Goal: Navigation & Orientation: Understand site structure

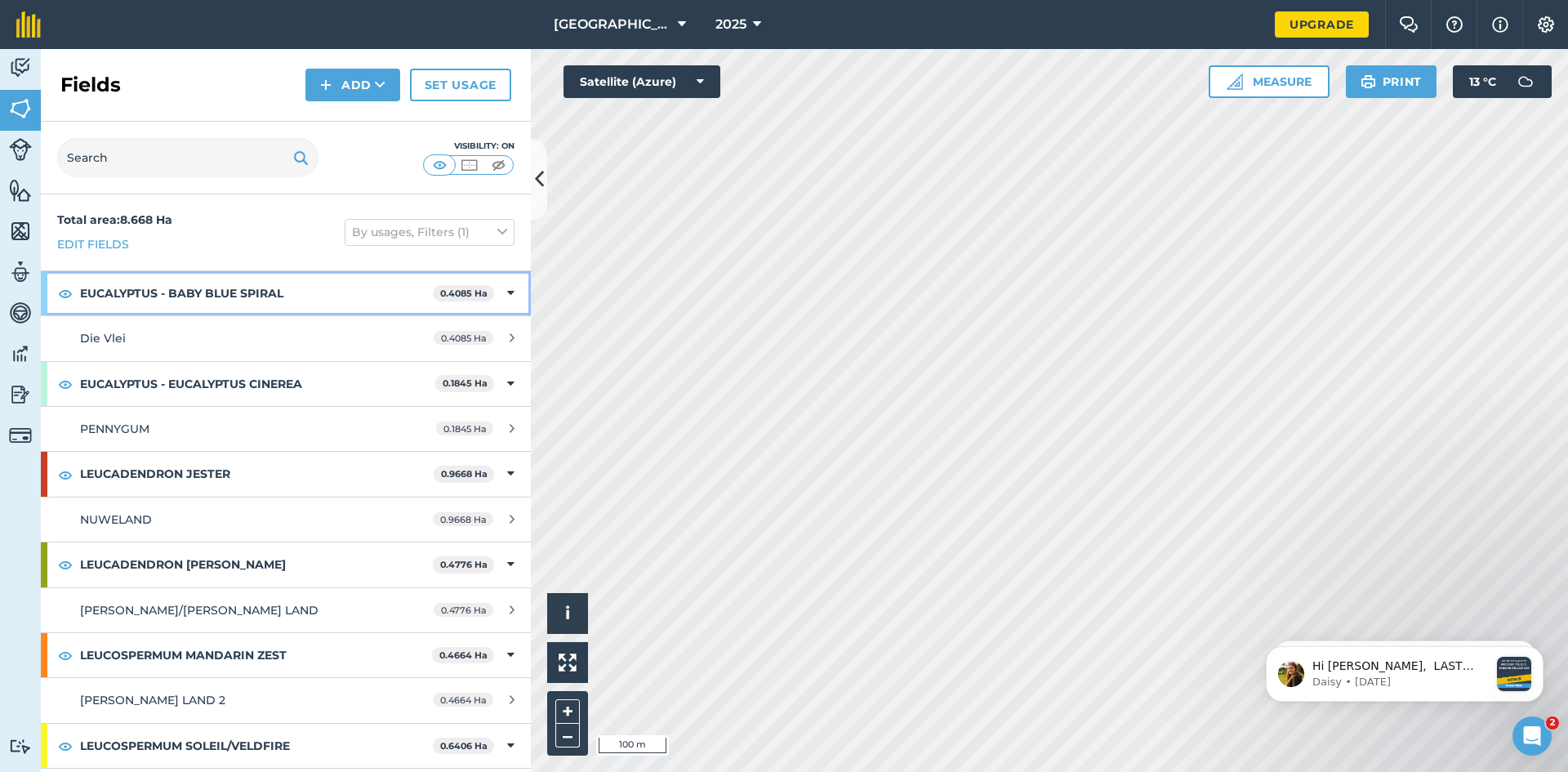
click at [507, 293] on icon at bounding box center [511, 293] width 8 height 18
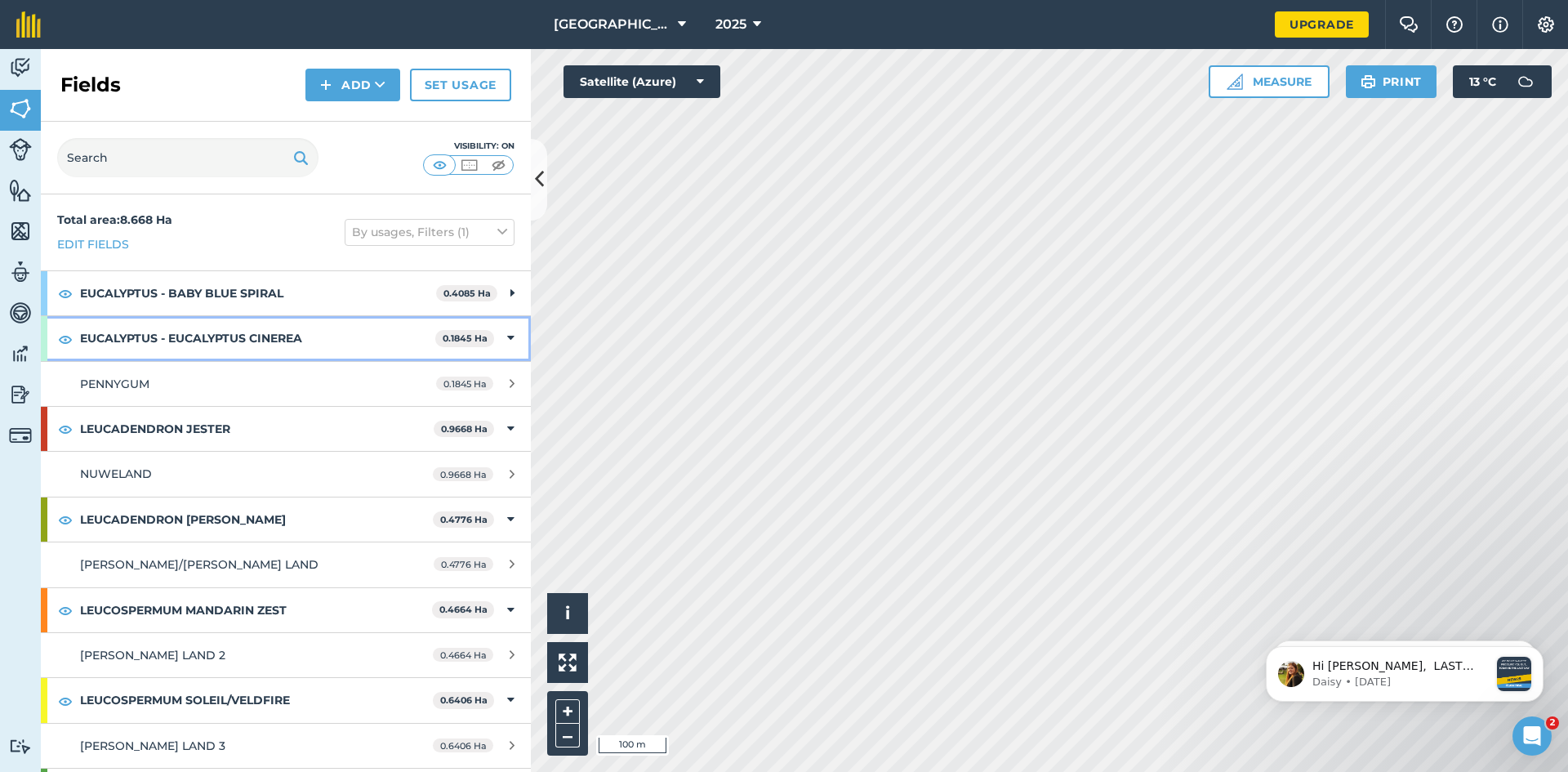
click at [507, 341] on icon at bounding box center [511, 338] width 8 height 18
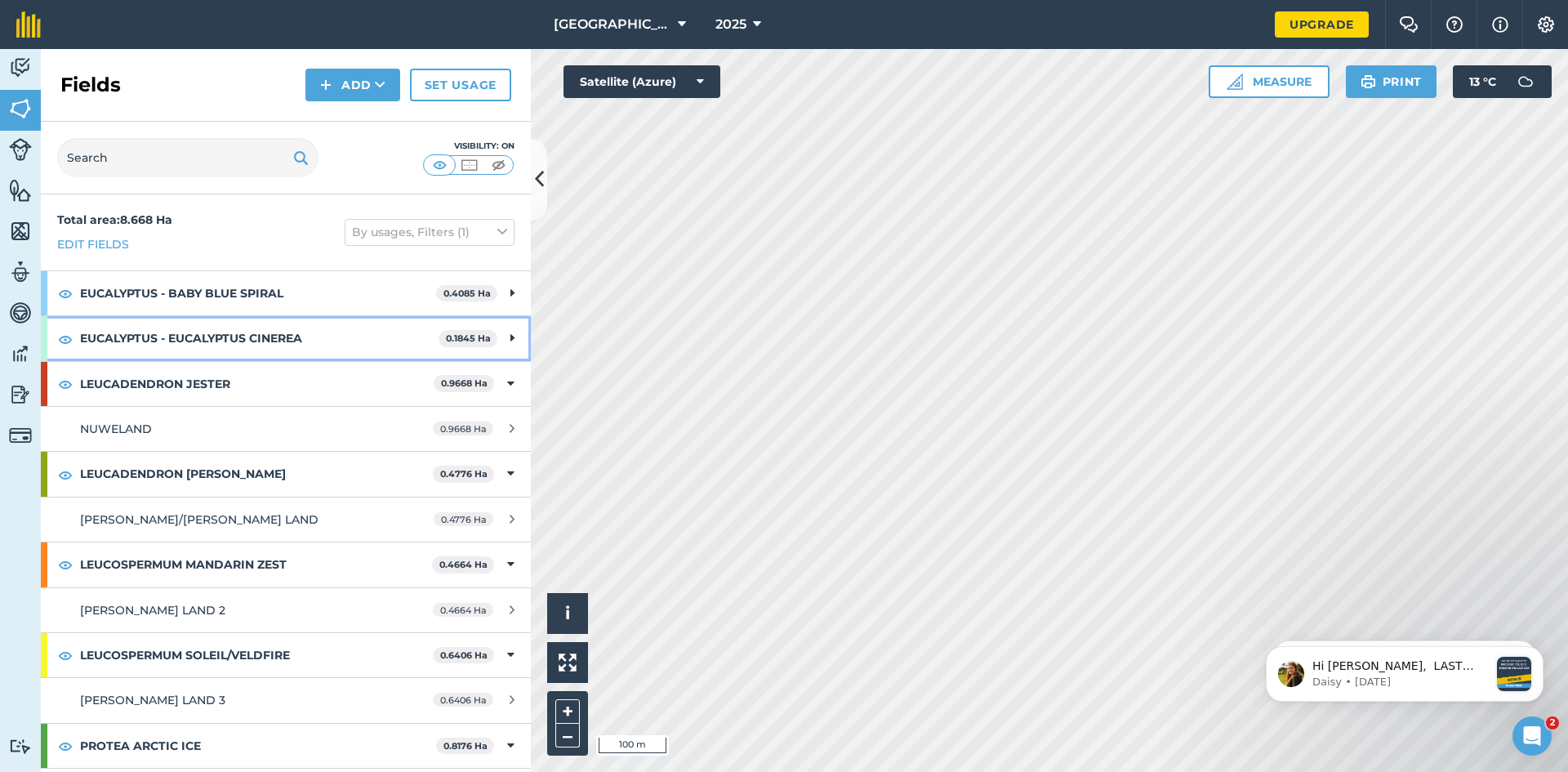
click at [511, 340] on icon at bounding box center [513, 338] width 4 height 18
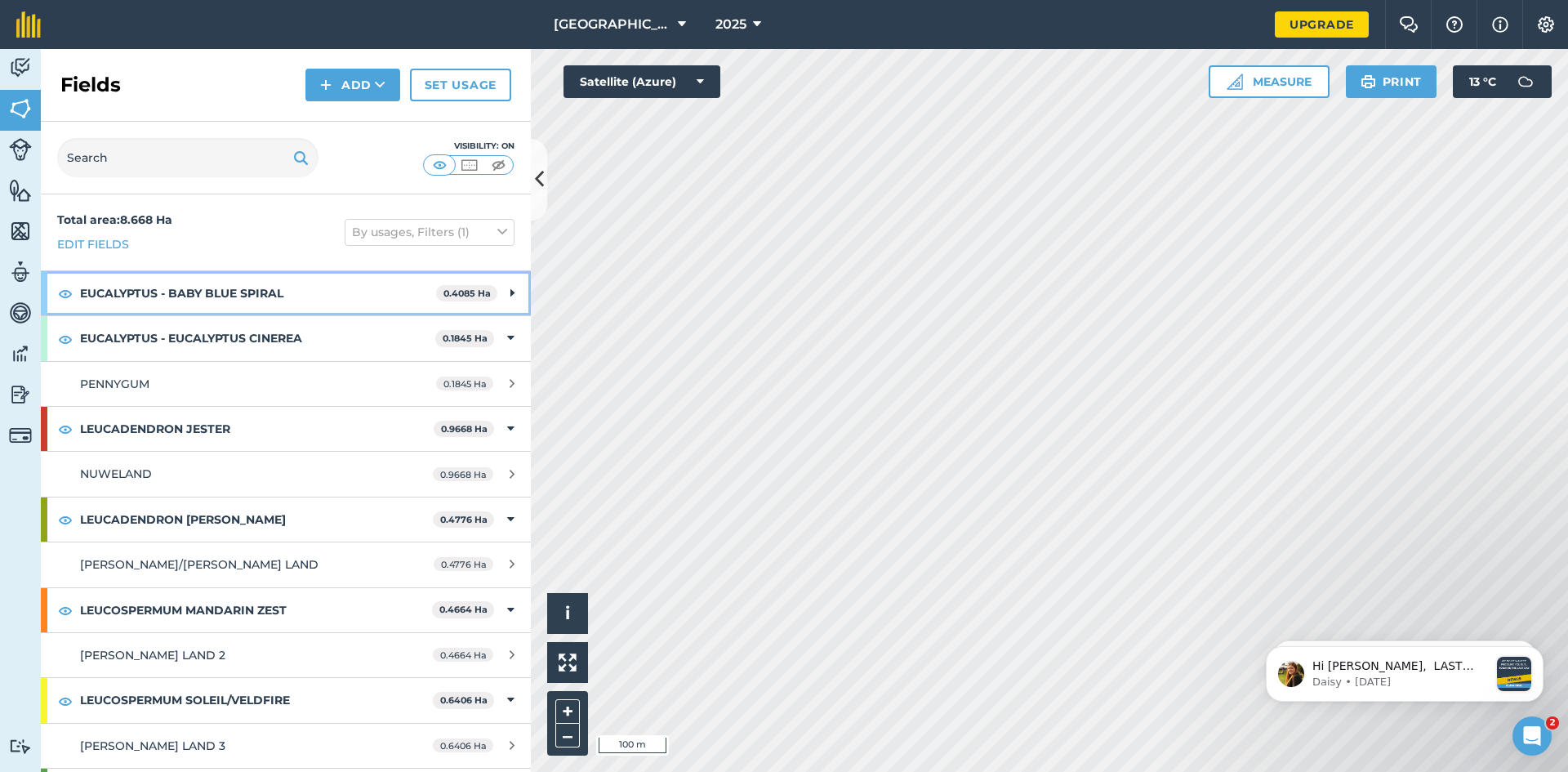
click at [511, 296] on icon at bounding box center [513, 293] width 4 height 18
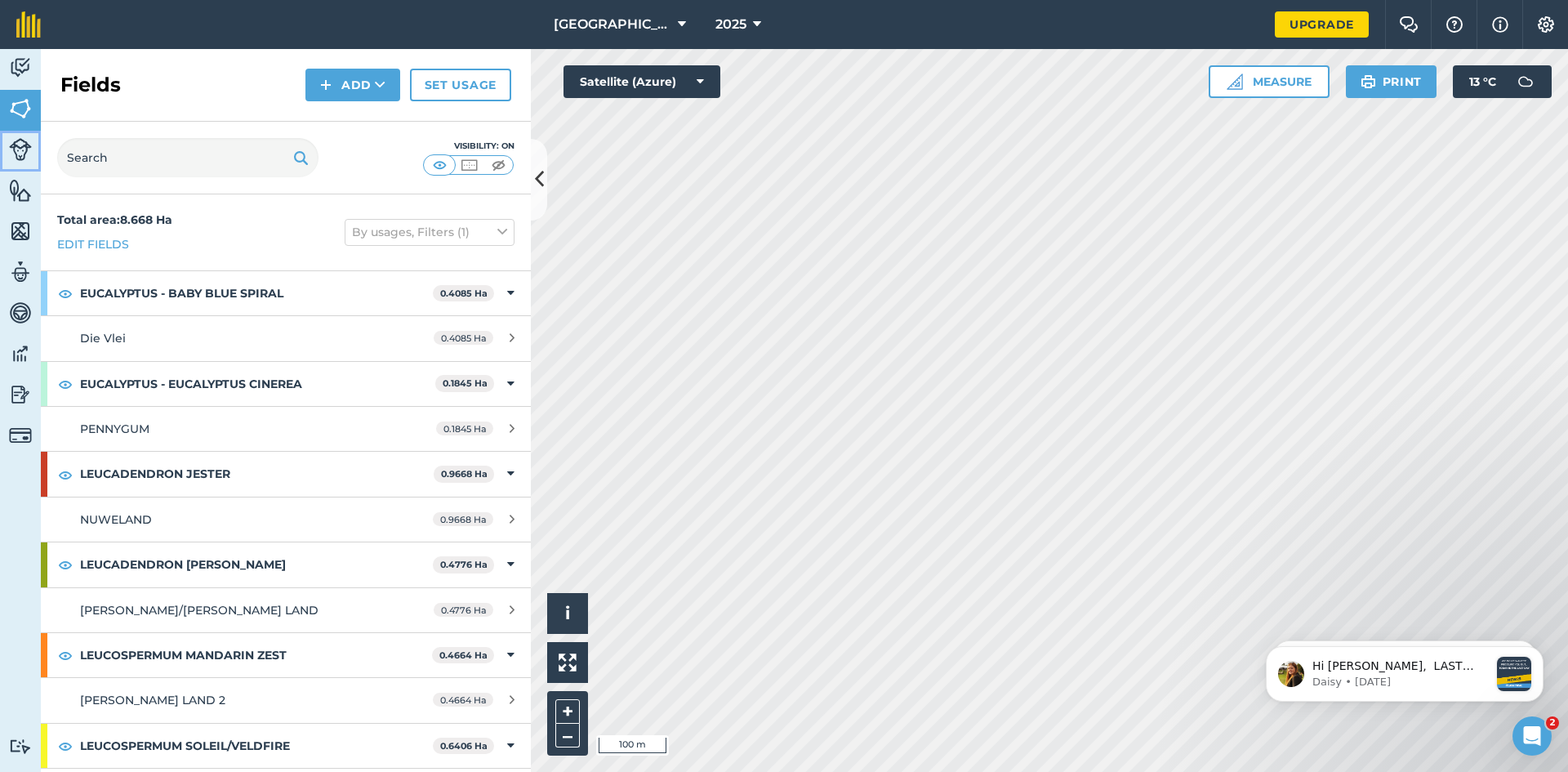
click at [20, 155] on img at bounding box center [20, 149] width 22 height 22
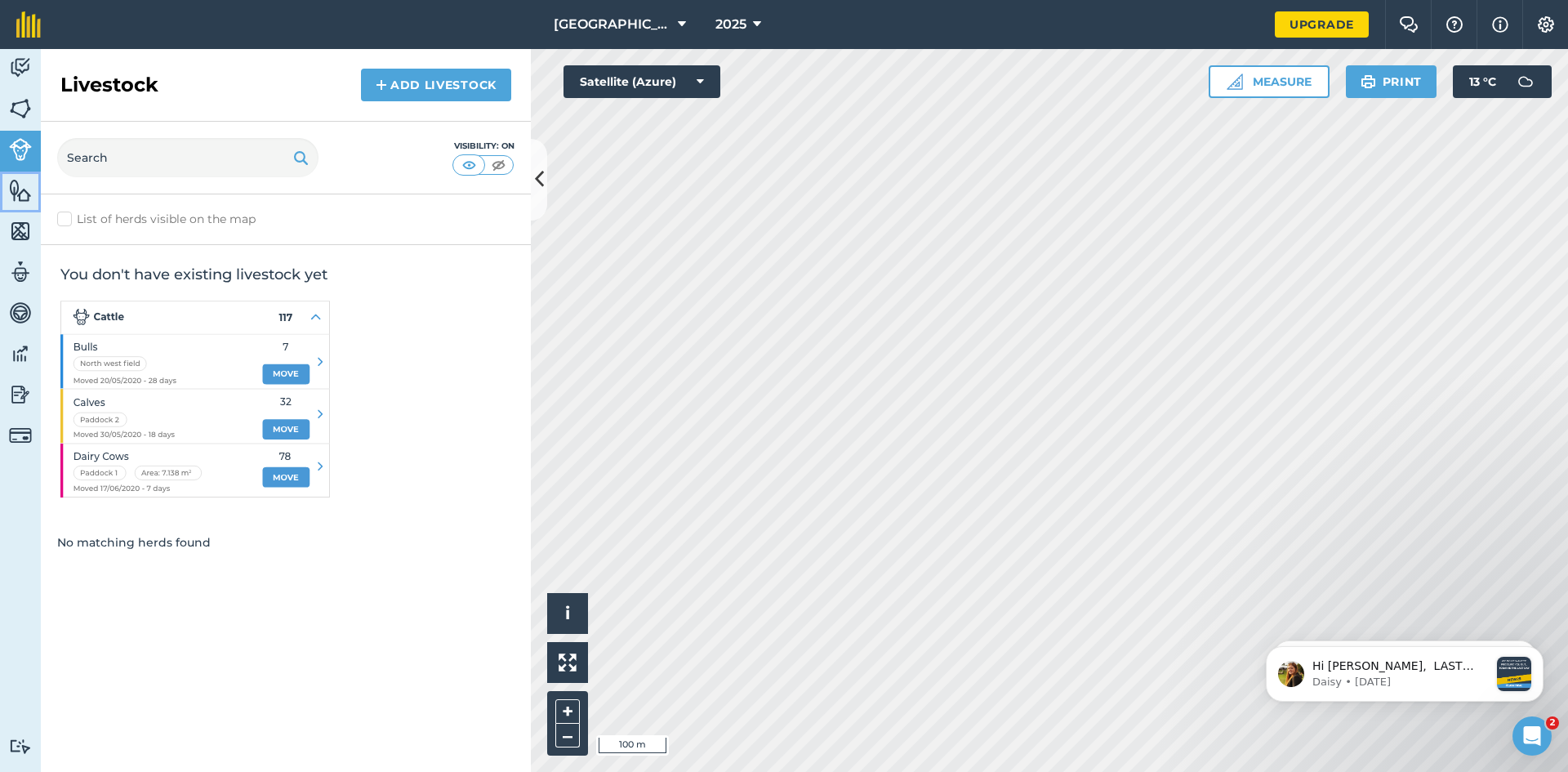
click at [18, 194] on img at bounding box center [20, 190] width 22 height 24
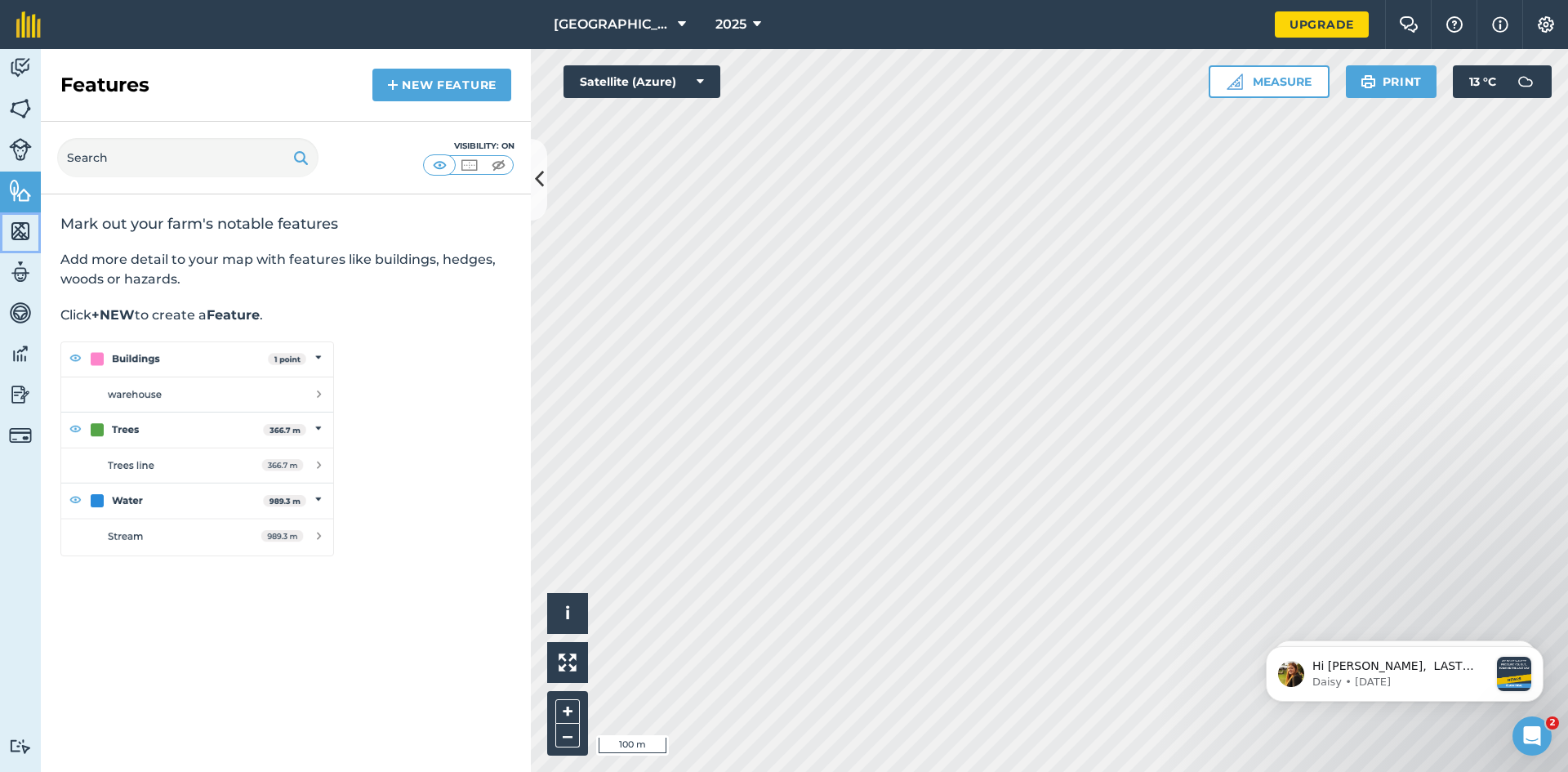
click at [26, 235] on img at bounding box center [20, 231] width 22 height 24
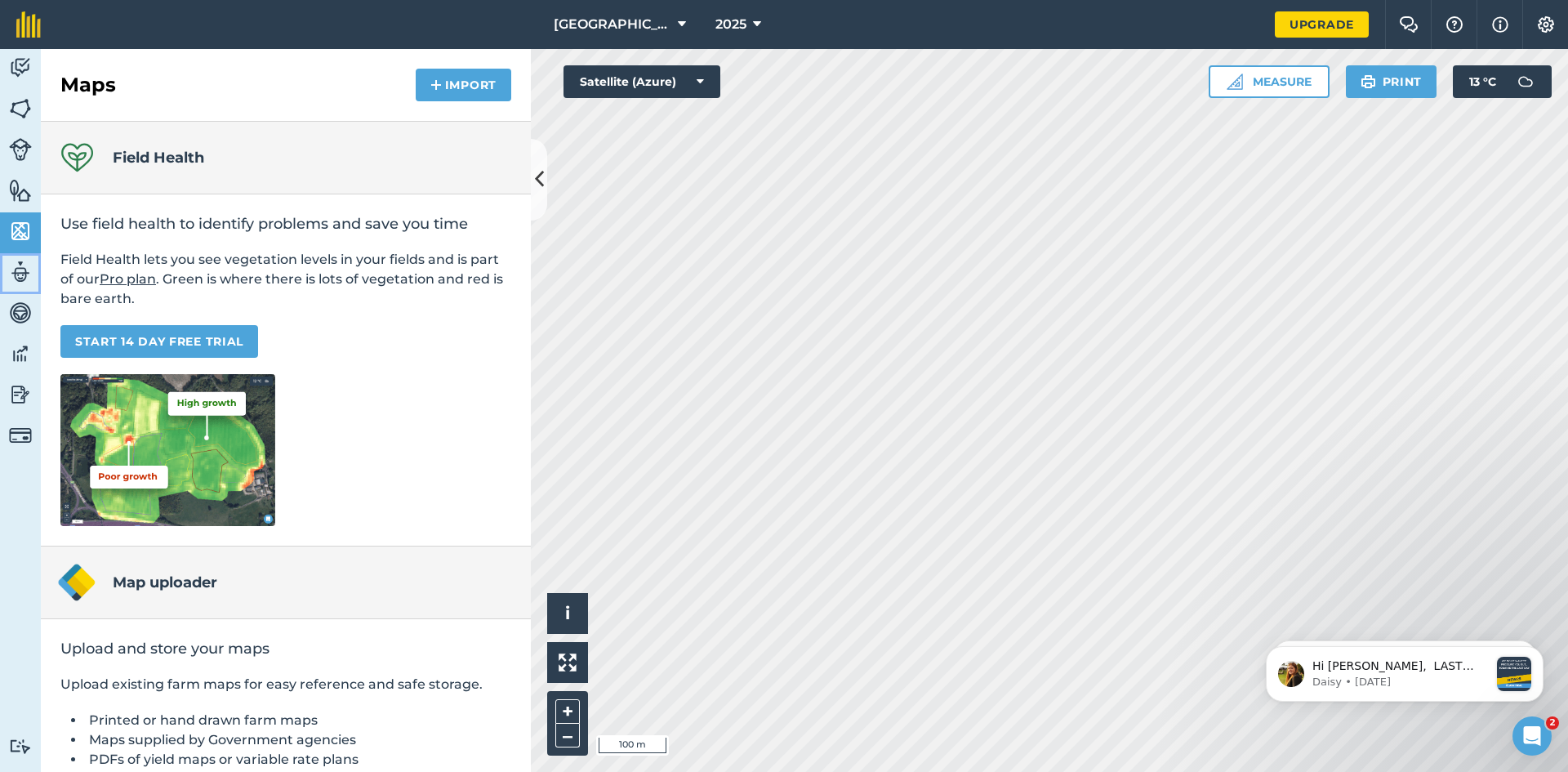
click at [20, 275] on img at bounding box center [20, 271] width 22 height 24
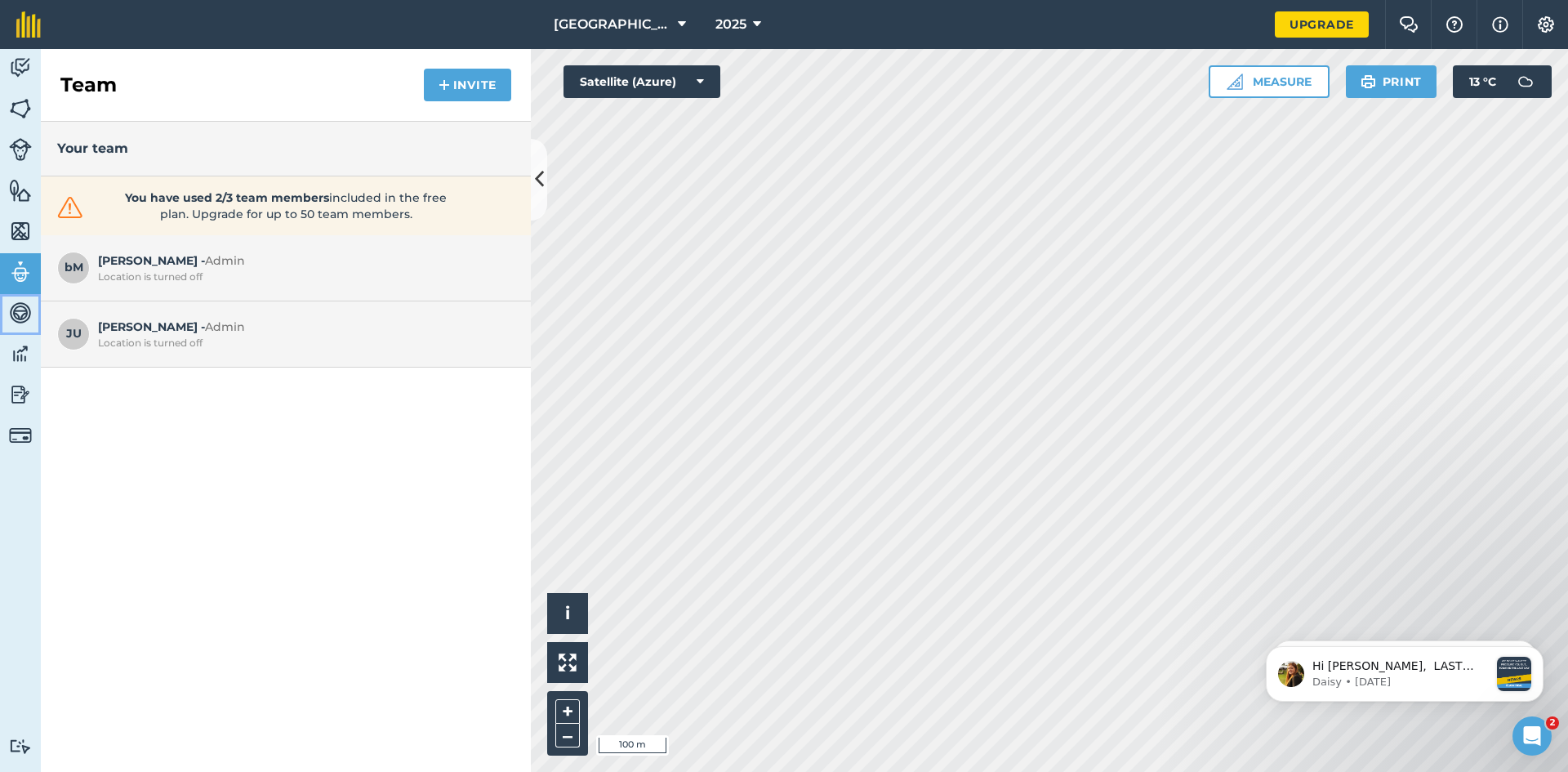
click at [22, 314] on img at bounding box center [20, 312] width 22 height 24
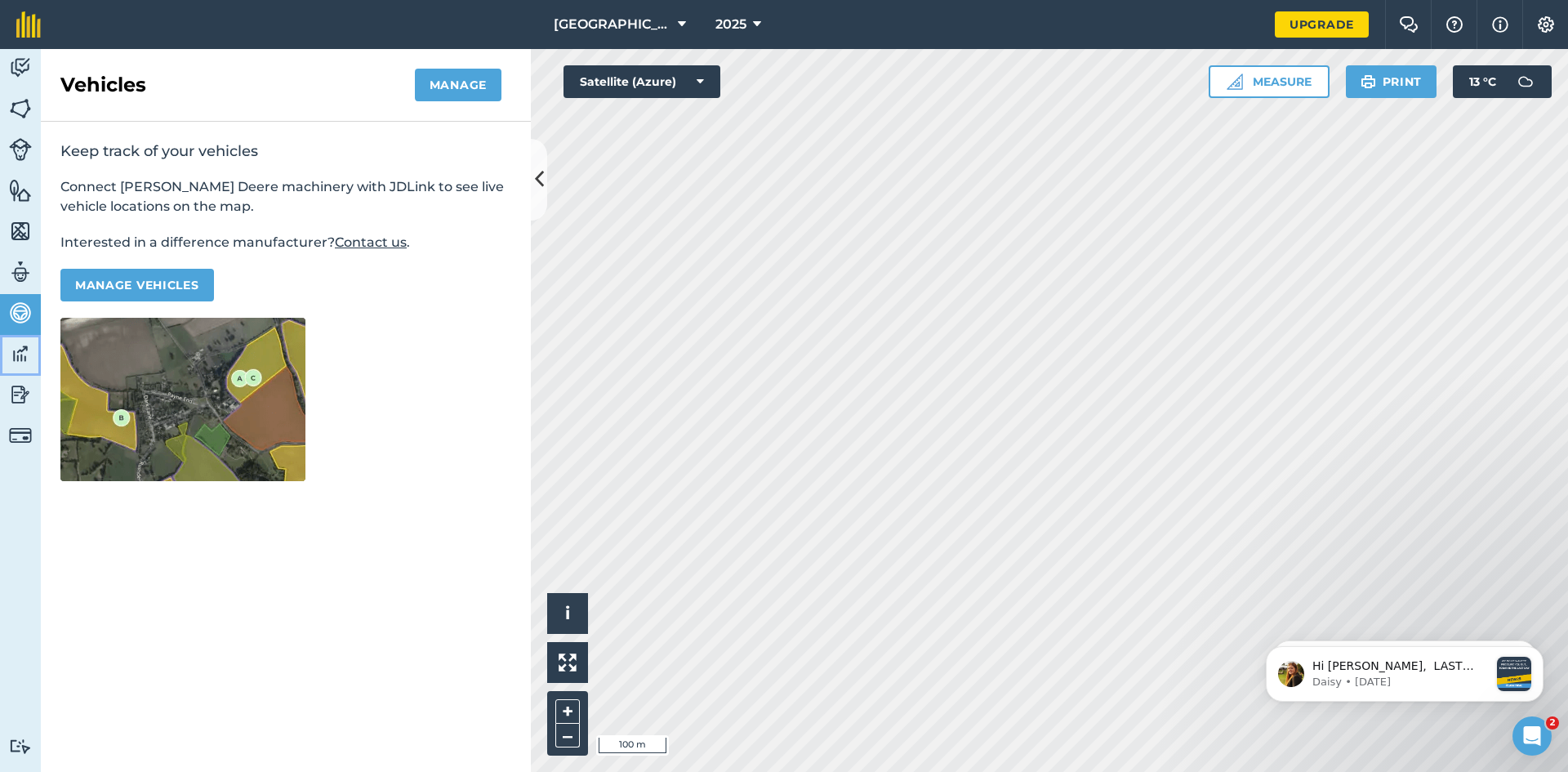
click at [18, 358] on img at bounding box center [20, 353] width 22 height 24
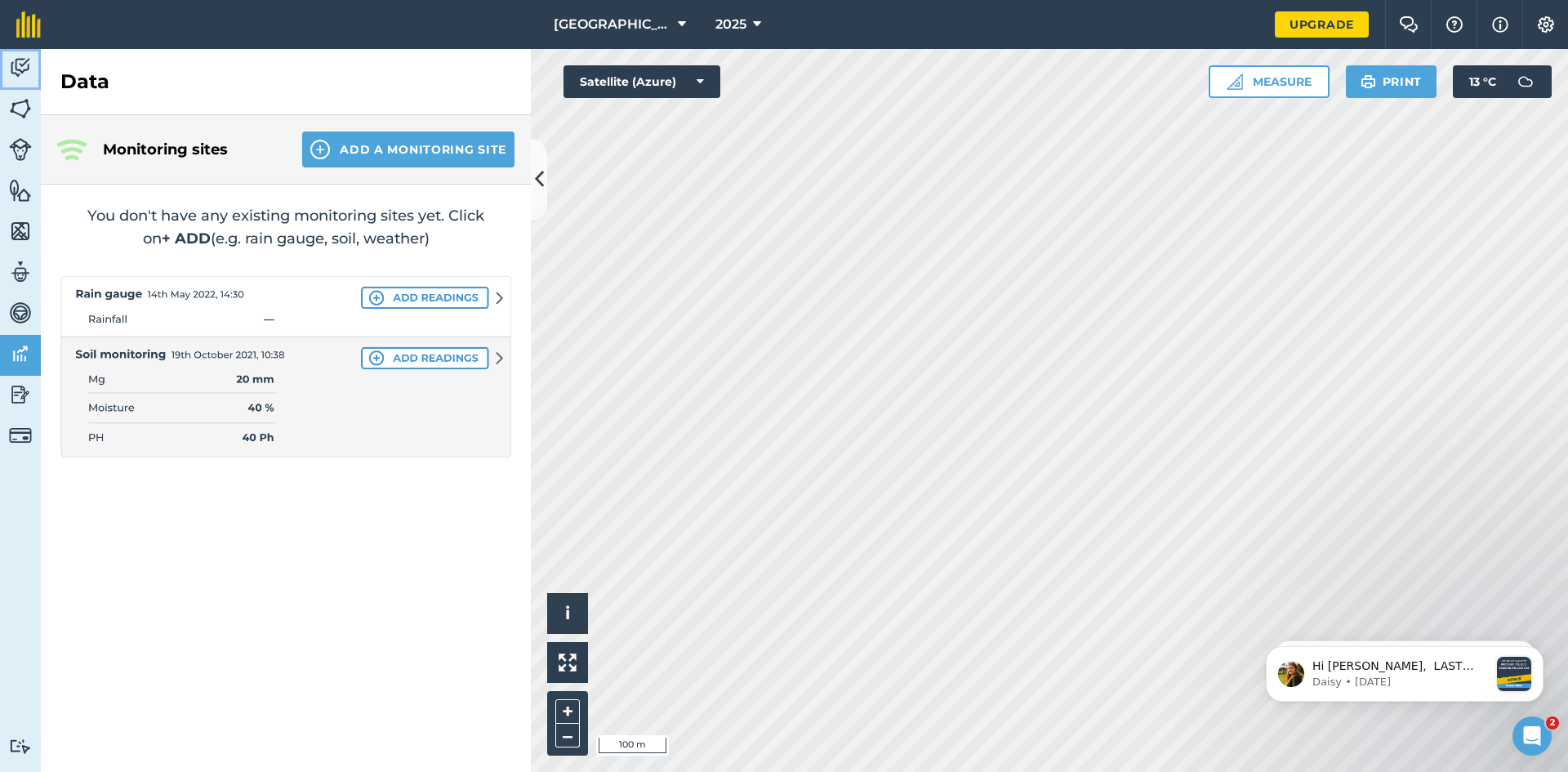
click at [22, 68] on img at bounding box center [20, 67] width 22 height 24
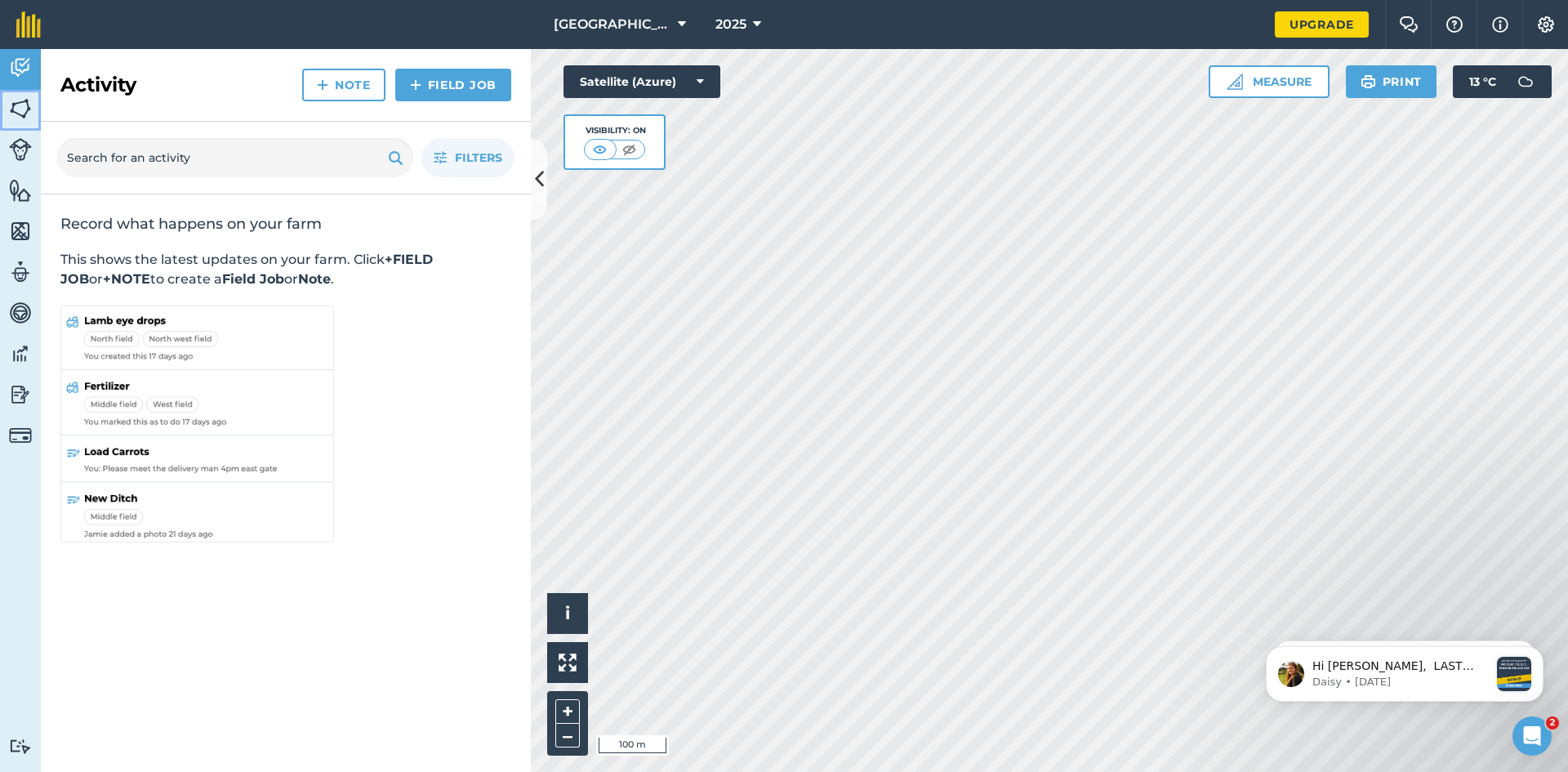
click at [20, 113] on img at bounding box center [20, 108] width 22 height 24
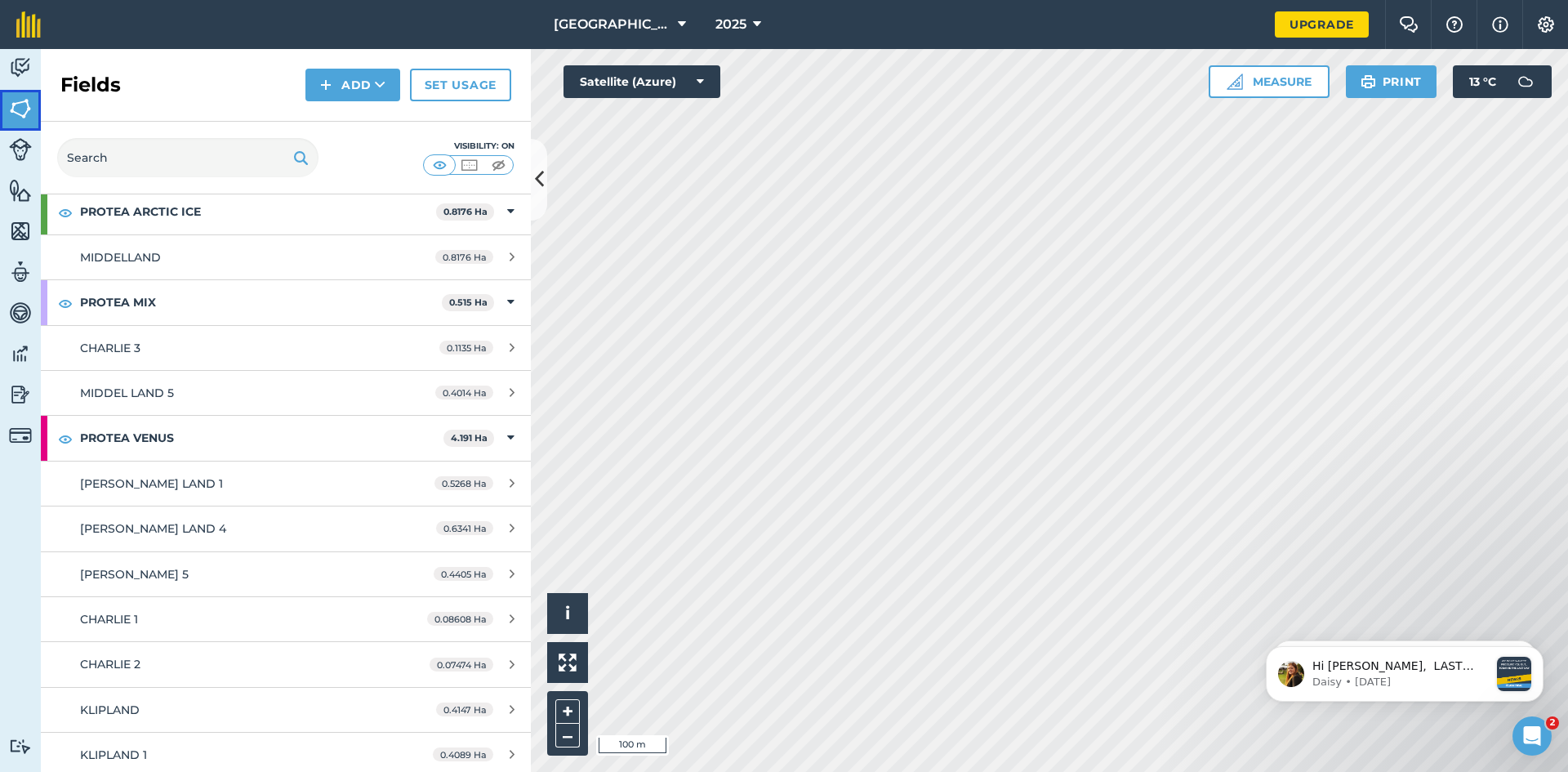
scroll to position [765, 0]
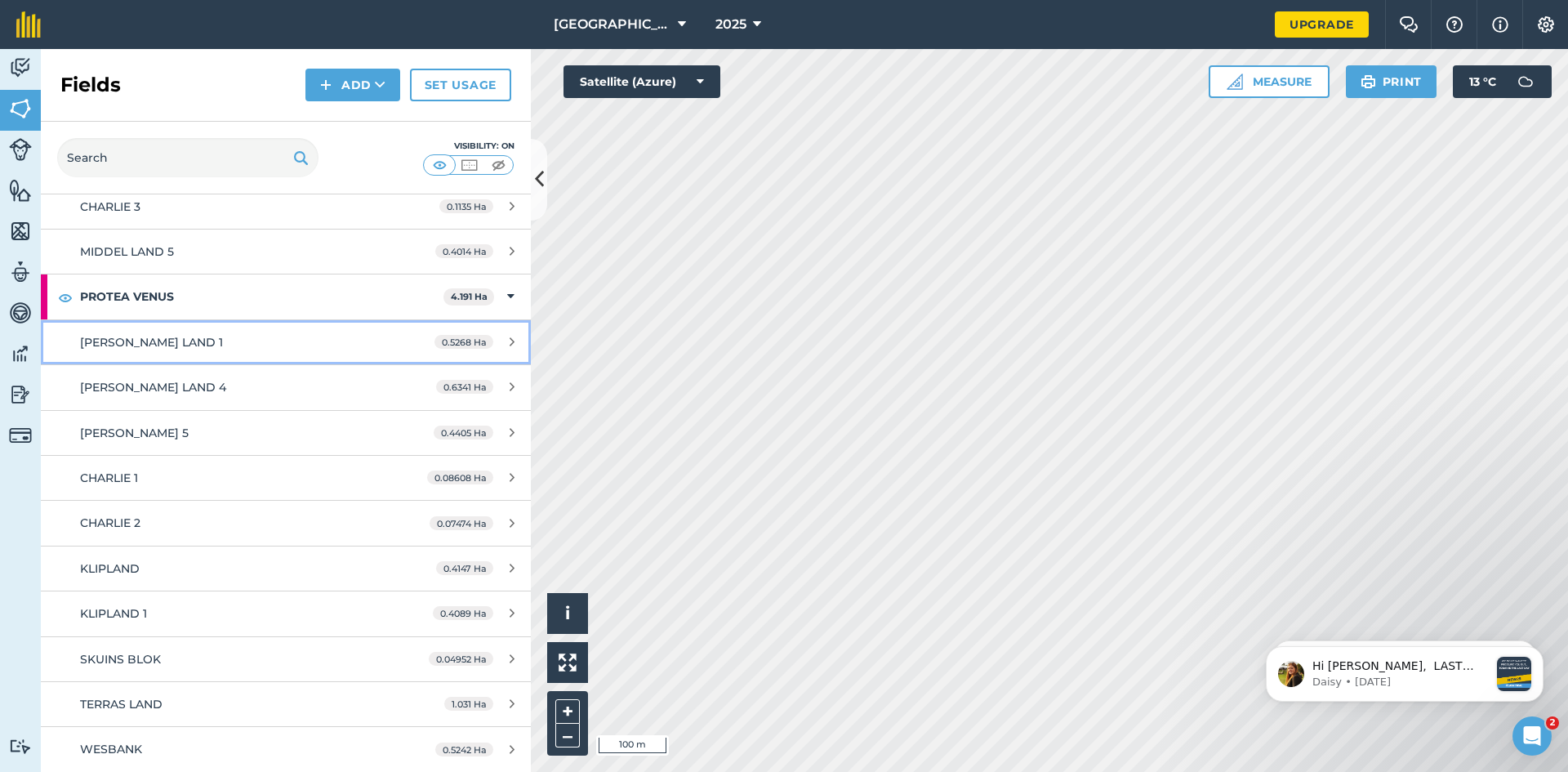
click at [510, 344] on icon at bounding box center [512, 341] width 5 height 13
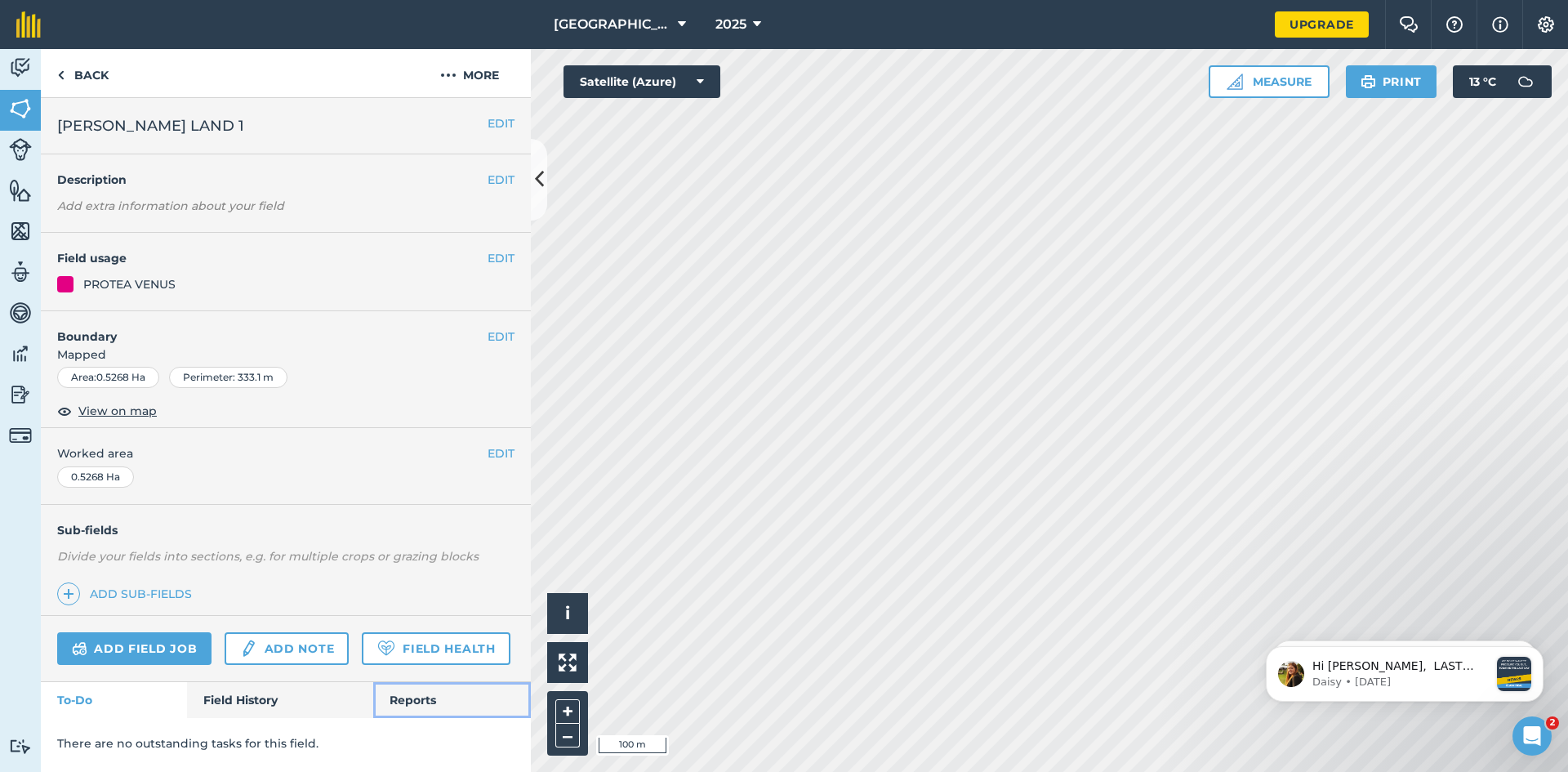
click at [510, 687] on link "Reports" at bounding box center [452, 700] width 158 height 36
click at [468, 671] on div "Add field job Add note Field Health" at bounding box center [286, 649] width 490 height 66
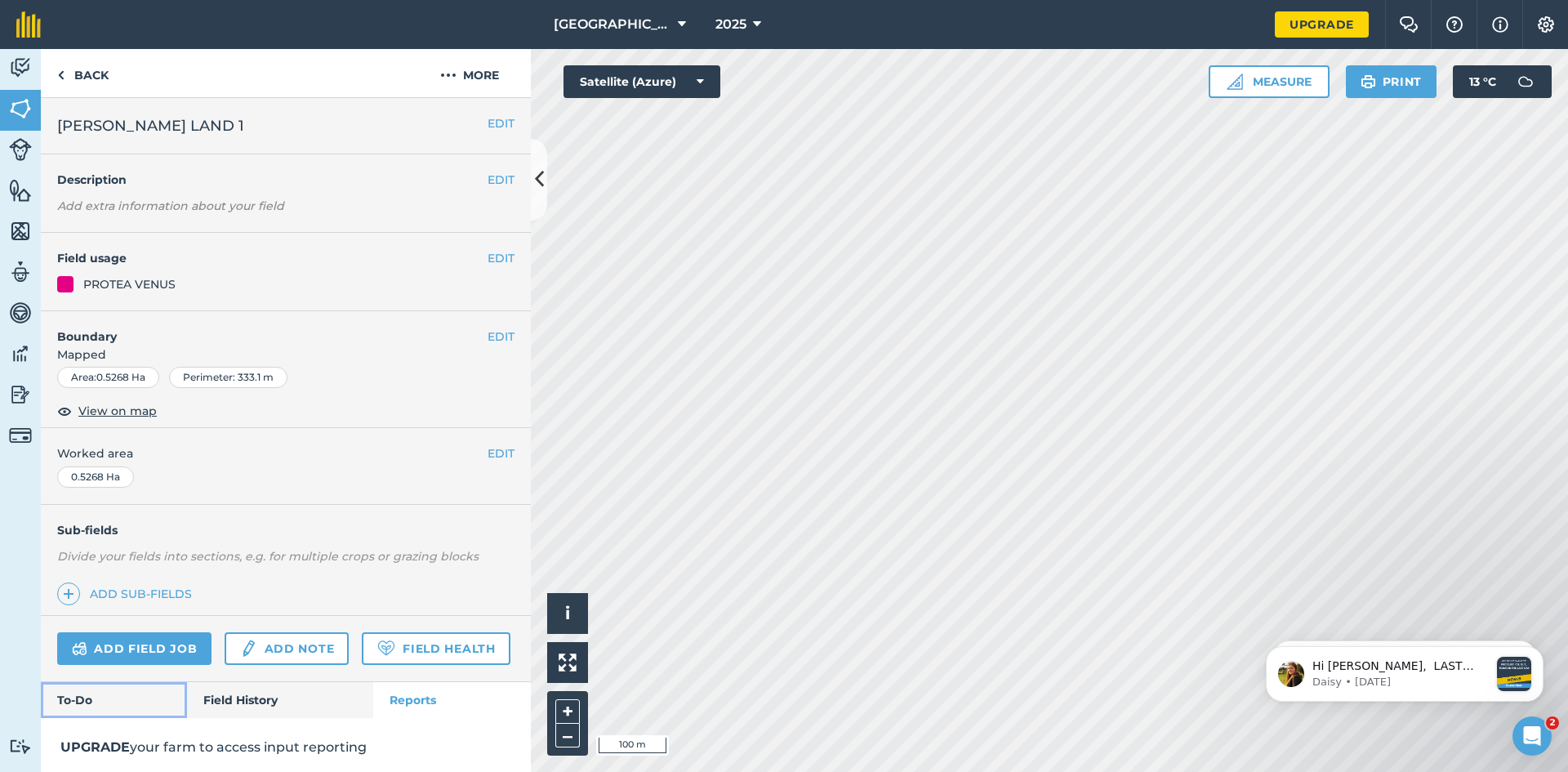
click at [88, 717] on link "To-Do" at bounding box center [114, 700] width 146 height 36
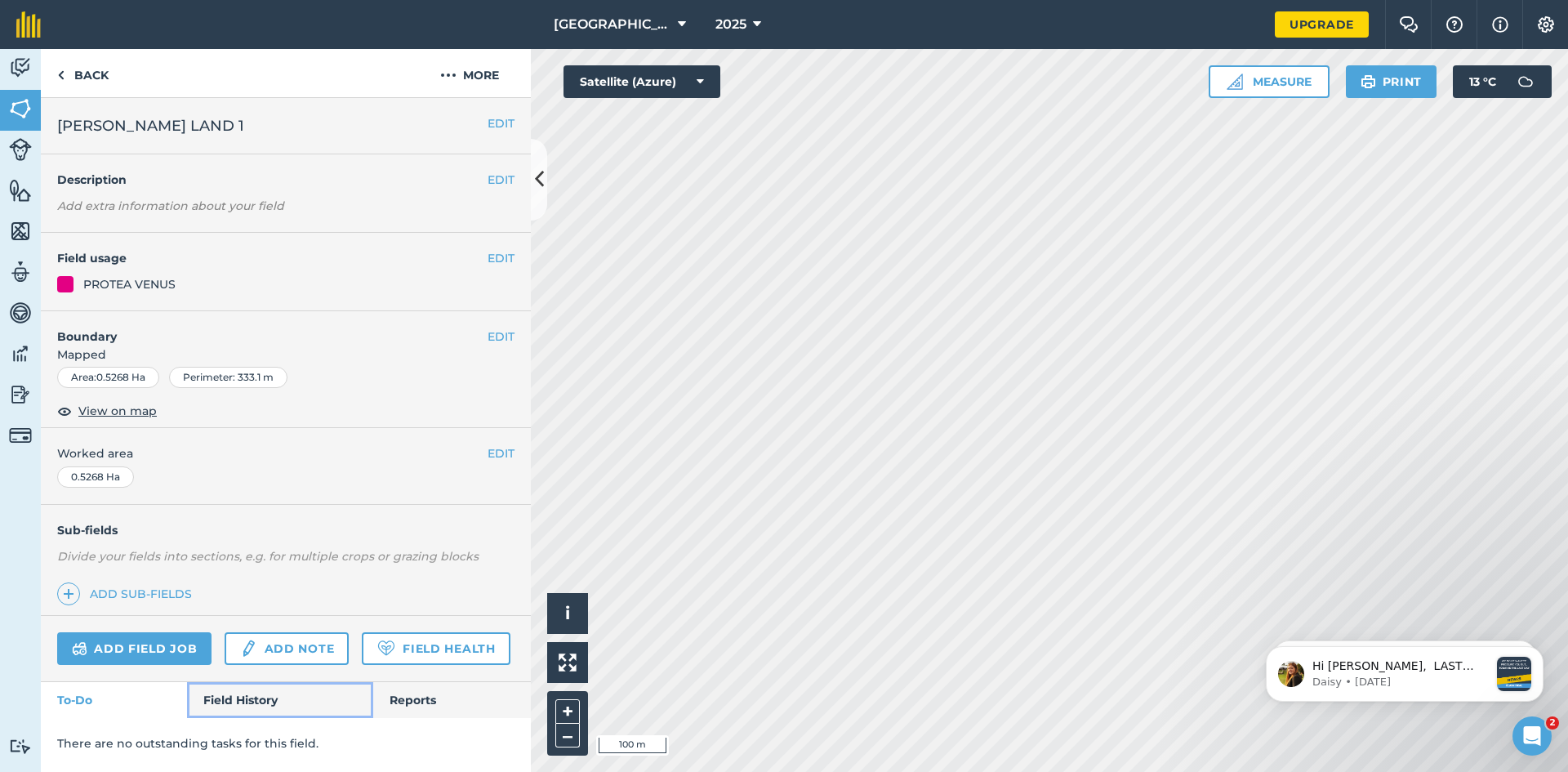
click at [264, 698] on link "Field History" at bounding box center [280, 700] width 185 height 36
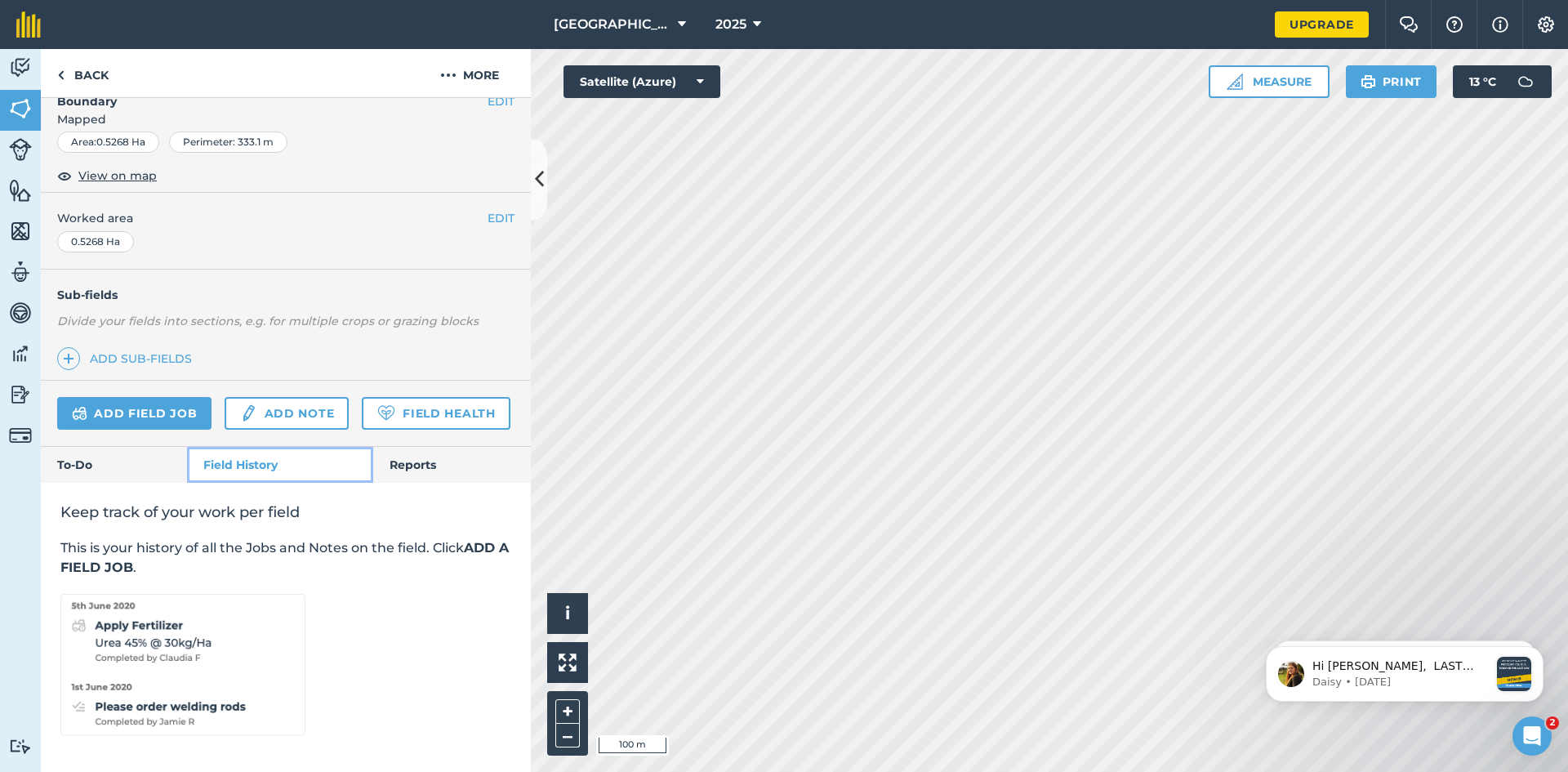
scroll to position [281, 0]
click at [124, 474] on link "To-Do" at bounding box center [114, 464] width 146 height 36
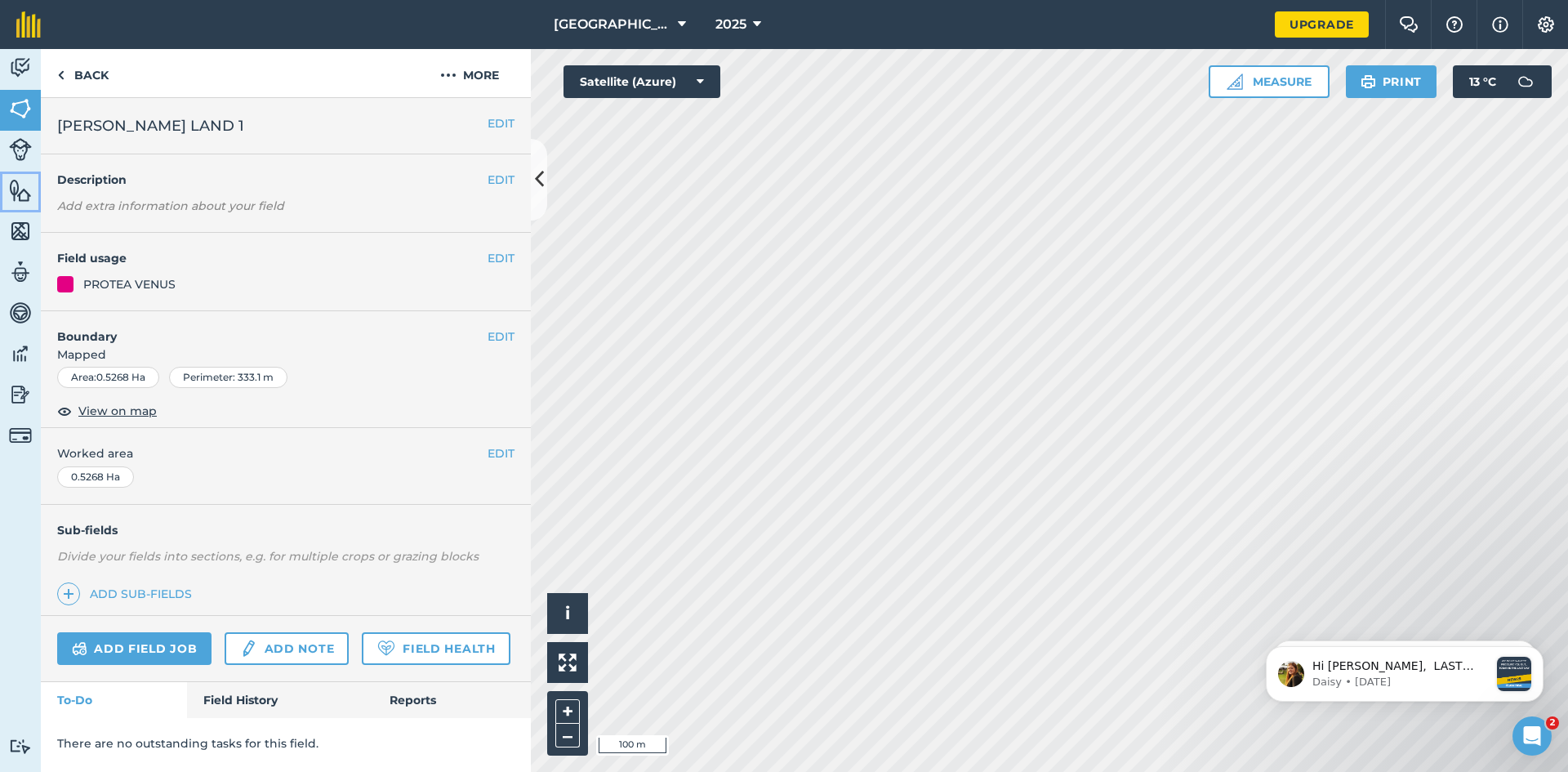
click at [18, 199] on img at bounding box center [20, 190] width 22 height 24
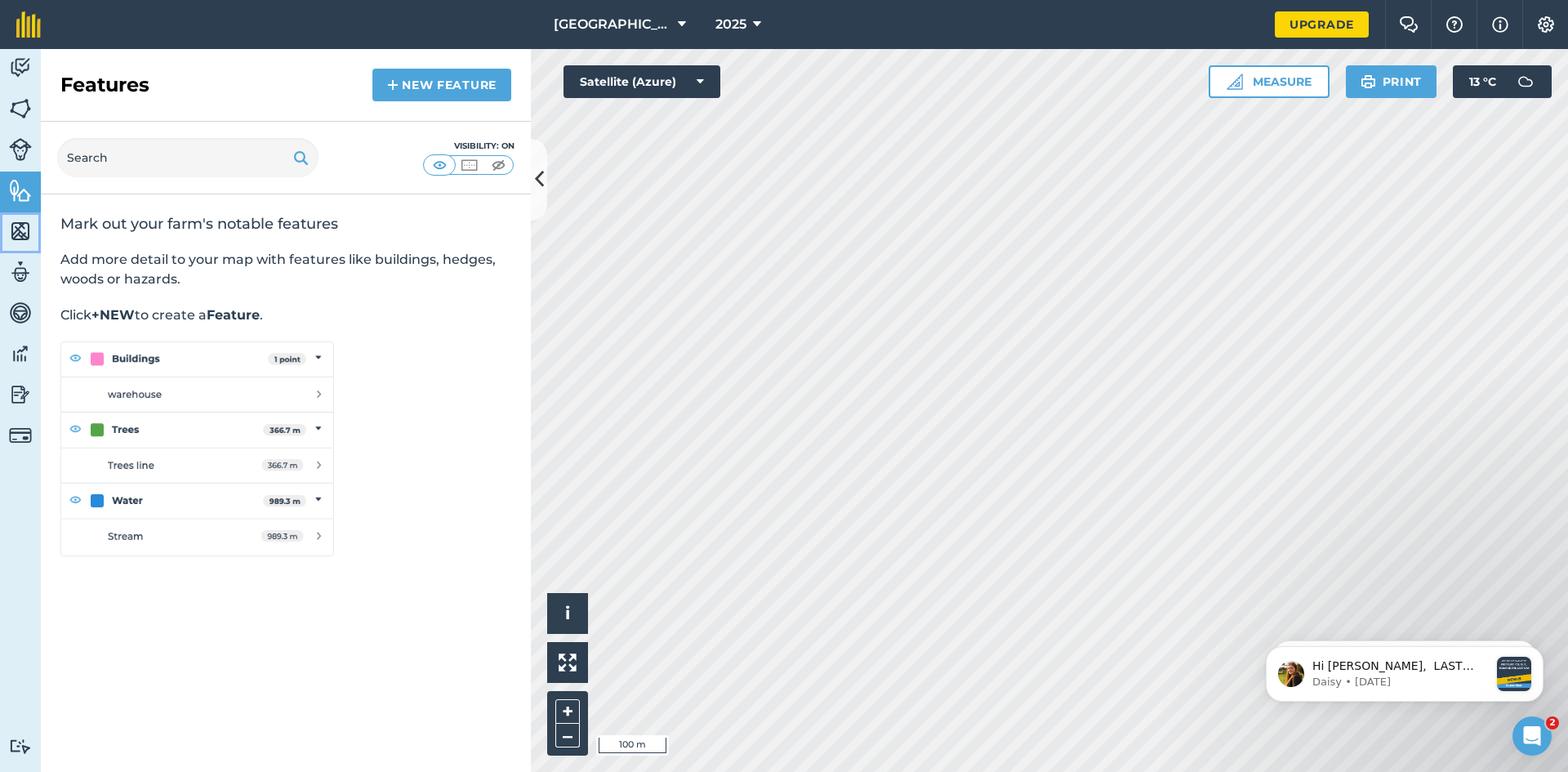
click at [22, 236] on img at bounding box center [20, 231] width 22 height 24
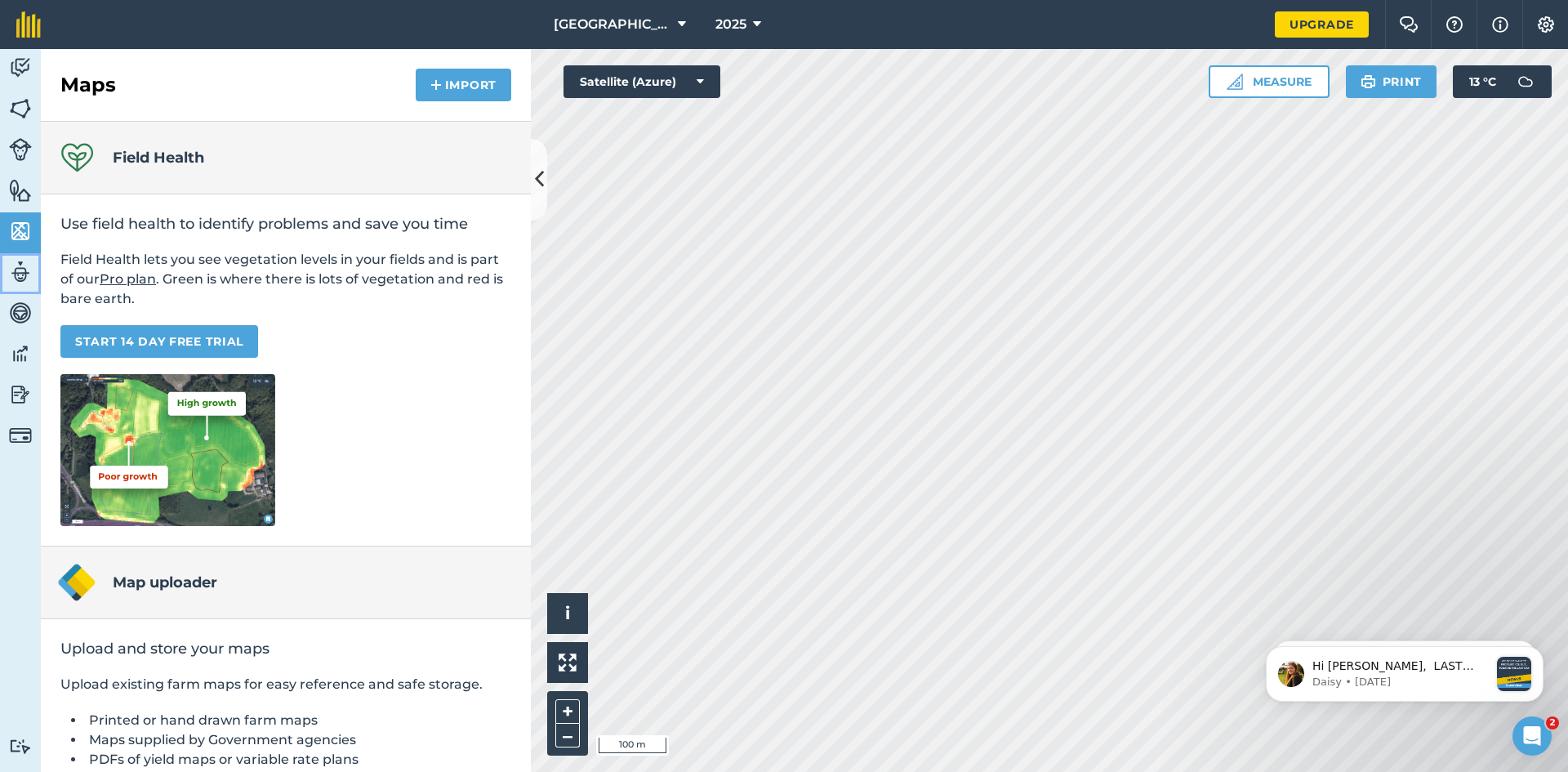
click at [18, 280] on img at bounding box center [20, 271] width 22 height 24
